Goal: Use online tool/utility: Utilize a website feature to perform a specific function

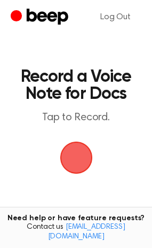
click at [73, 162] on span "button" at bounding box center [76, 158] width 33 height 33
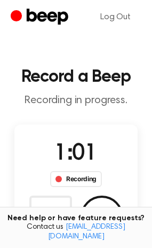
drag, startPoint x: 98, startPoint y: 208, endPoint x: 102, endPoint y: 197, distance: 11.3
click at [101, 202] on button "Save" at bounding box center [102, 217] width 43 height 43
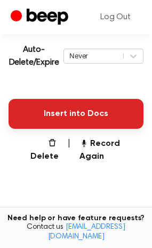
scroll to position [240, 0]
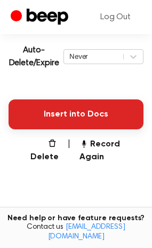
click at [111, 113] on button "Insert into Docs" at bounding box center [76, 114] width 135 height 30
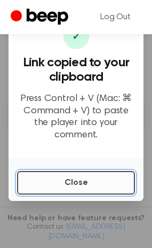
click at [68, 179] on button "Close" at bounding box center [76, 183] width 118 height 24
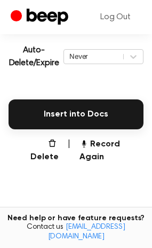
scroll to position [143, 0]
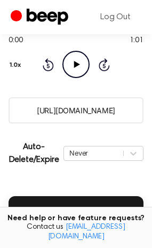
click at [82, 67] on icon "Play Audio" at bounding box center [76, 64] width 27 height 27
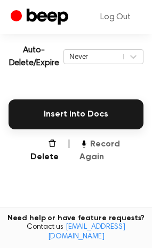
click at [112, 146] on button "Record Again" at bounding box center [112, 151] width 64 height 26
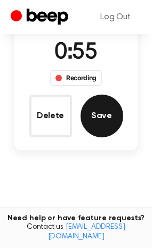
click at [110, 124] on button "Save" at bounding box center [102, 116] width 43 height 43
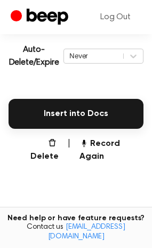
scroll to position [240, 0]
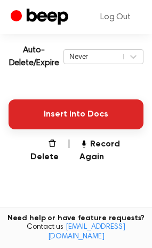
click at [92, 101] on button "Insert into Docs" at bounding box center [76, 114] width 135 height 30
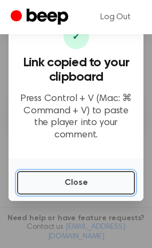
click at [47, 174] on button "Close" at bounding box center [76, 183] width 118 height 24
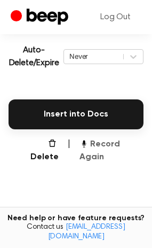
click at [124, 138] on button "Record Again" at bounding box center [112, 151] width 64 height 26
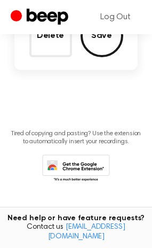
scroll to position [101, 0]
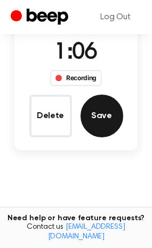
click at [113, 105] on button "Save" at bounding box center [102, 116] width 43 height 43
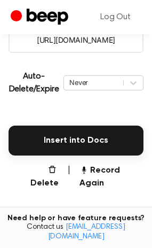
scroll to position [240, 0]
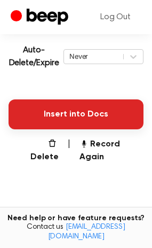
click at [37, 110] on button "Insert into Docs" at bounding box center [76, 114] width 135 height 30
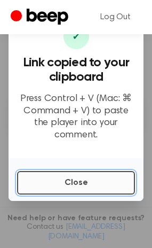
click at [35, 171] on button "Close" at bounding box center [76, 183] width 118 height 24
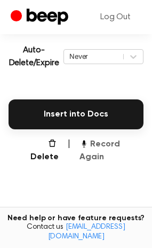
click at [96, 139] on button "Record Again" at bounding box center [112, 151] width 64 height 26
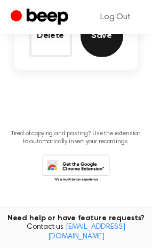
scroll to position [101, 0]
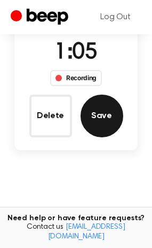
click at [96, 124] on button "Save" at bounding box center [102, 116] width 43 height 43
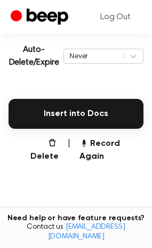
scroll to position [240, 0]
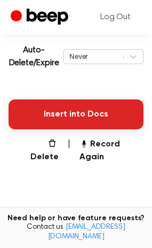
click at [62, 113] on button "Insert into Docs" at bounding box center [76, 114] width 135 height 30
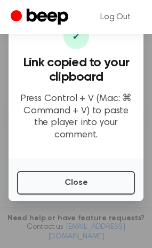
click at [27, 163] on div "Close" at bounding box center [76, 179] width 135 height 43
click at [52, 165] on div "Close" at bounding box center [76, 179] width 135 height 43
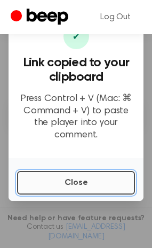
click at [118, 176] on button "Close" at bounding box center [76, 183] width 118 height 24
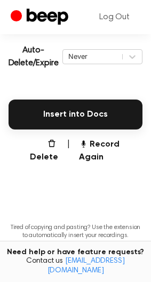
click at [120, 151] on main "Your Recording is Ready Copy the link and paste it anywhere 0:00 1:05 Your brow…" at bounding box center [75, 33] width 151 height 547
click at [120, 148] on button "Record Again" at bounding box center [111, 151] width 64 height 26
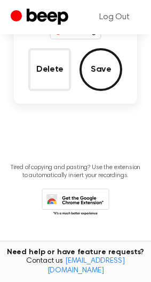
scroll to position [100, 0]
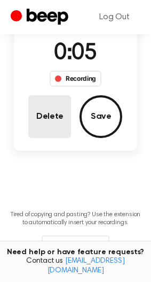
click at [51, 125] on button "Delete" at bounding box center [49, 116] width 43 height 43
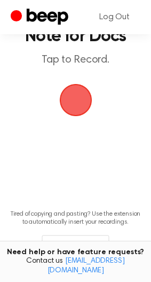
click at [69, 105] on span "button" at bounding box center [76, 100] width 30 height 30
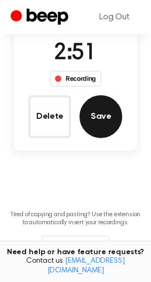
click at [102, 101] on button "Save" at bounding box center [101, 116] width 43 height 43
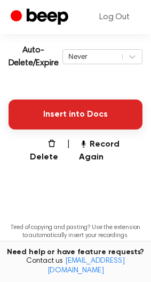
scroll to position [240, 0]
click at [41, 118] on button "Insert into Docs" at bounding box center [76, 114] width 134 height 30
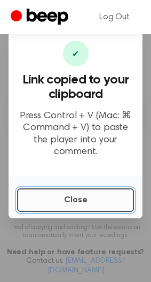
click at [83, 191] on button "Close" at bounding box center [75, 200] width 117 height 24
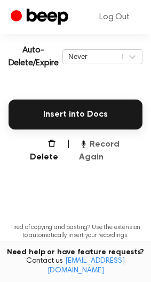
click at [95, 144] on button "Record Again" at bounding box center [111, 151] width 64 height 26
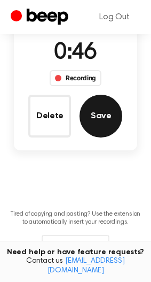
click at [109, 128] on button "Save" at bounding box center [101, 116] width 43 height 43
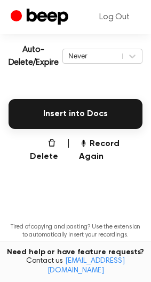
scroll to position [240, 0]
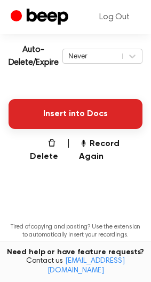
click at [75, 112] on button "Insert into Docs" at bounding box center [76, 114] width 134 height 30
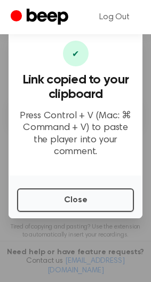
click at [75, 216] on div "Close" at bounding box center [76, 196] width 134 height 43
click at [77, 213] on div "Close" at bounding box center [76, 196] width 134 height 43
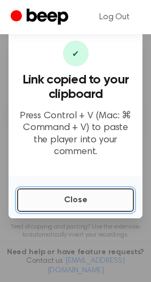
click at [76, 204] on button "Close" at bounding box center [75, 200] width 117 height 24
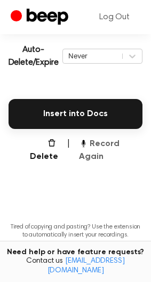
click at [87, 143] on button "Record Again" at bounding box center [111, 150] width 64 height 26
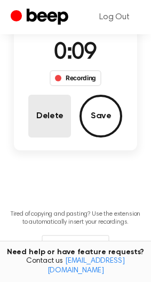
click at [36, 112] on button "Delete" at bounding box center [49, 116] width 43 height 43
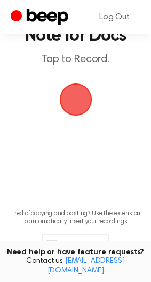
click at [89, 84] on span "button" at bounding box center [76, 99] width 30 height 30
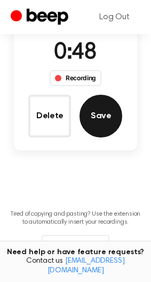
click at [93, 125] on button "Save" at bounding box center [101, 116] width 43 height 43
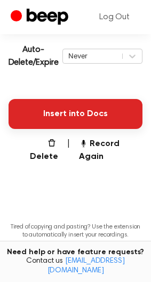
scroll to position [240, 0]
click at [104, 109] on button "Insert into Docs" at bounding box center [76, 114] width 134 height 30
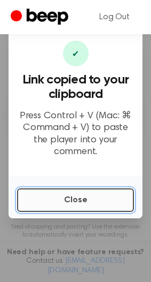
click at [99, 198] on button "Close" at bounding box center [75, 200] width 117 height 24
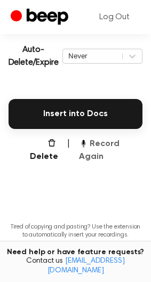
click at [103, 146] on button "Record Again" at bounding box center [111, 150] width 64 height 26
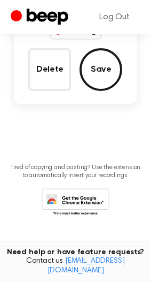
scroll to position [101, 0]
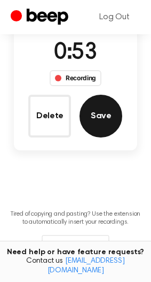
click at [102, 118] on button "Save" at bounding box center [101, 116] width 43 height 43
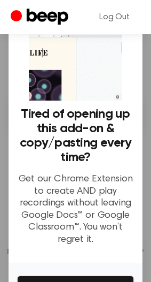
scroll to position [53, 0]
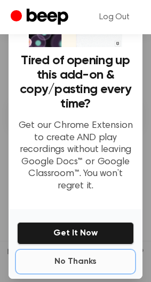
click at [84, 247] on button "No Thanks" at bounding box center [75, 261] width 117 height 21
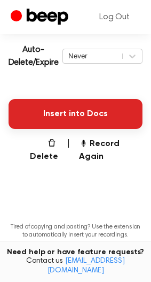
click at [81, 114] on button "Insert into Docs" at bounding box center [76, 114] width 134 height 30
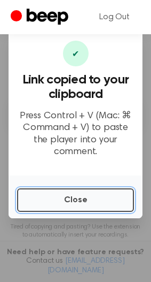
click at [53, 196] on button "Close" at bounding box center [75, 200] width 117 height 24
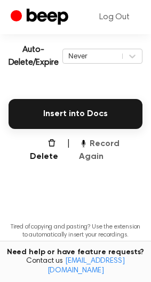
click at [106, 146] on button "Record Again" at bounding box center [111, 150] width 64 height 26
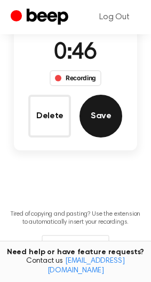
click at [105, 103] on button "Save" at bounding box center [101, 116] width 43 height 43
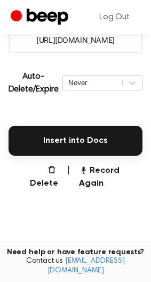
scroll to position [240, 0]
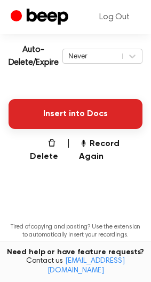
click at [102, 107] on button "Insert into Docs" at bounding box center [76, 114] width 134 height 30
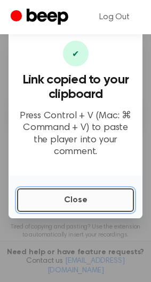
click at [45, 192] on button "Close" at bounding box center [75, 200] width 117 height 24
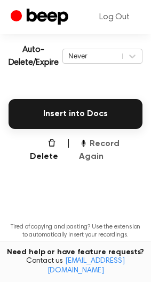
click at [93, 143] on button "Record Again" at bounding box center [111, 150] width 64 height 26
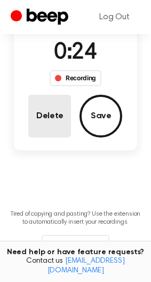
click at [51, 112] on button "Delete" at bounding box center [49, 116] width 43 height 43
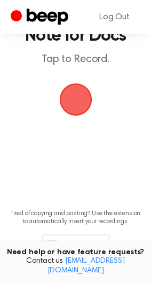
click at [84, 84] on span "button" at bounding box center [75, 99] width 35 height 35
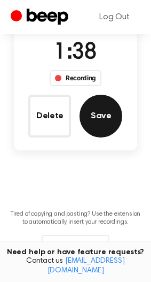
click at [99, 120] on button "Save" at bounding box center [101, 116] width 43 height 43
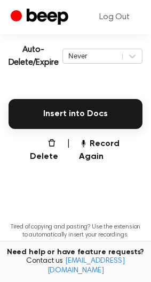
scroll to position [240, 0]
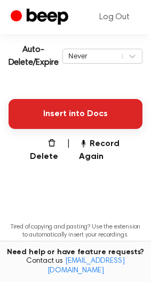
click at [110, 105] on button "Insert into Docs" at bounding box center [76, 114] width 134 height 30
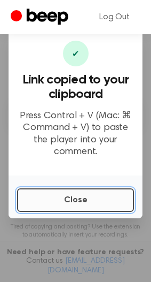
click at [36, 208] on button "Close" at bounding box center [75, 200] width 117 height 24
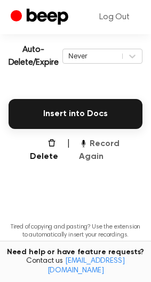
click at [105, 142] on button "Record Again" at bounding box center [111, 150] width 64 height 26
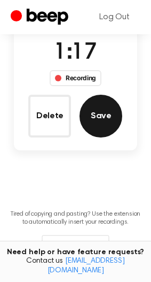
click at [92, 124] on button "Save" at bounding box center [101, 116] width 43 height 43
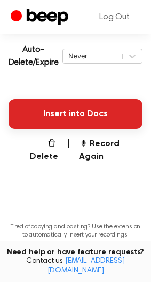
scroll to position [240, 0]
click at [30, 110] on button "Insert into Docs" at bounding box center [76, 114] width 134 height 30
